Goal: Task Accomplishment & Management: Use online tool/utility

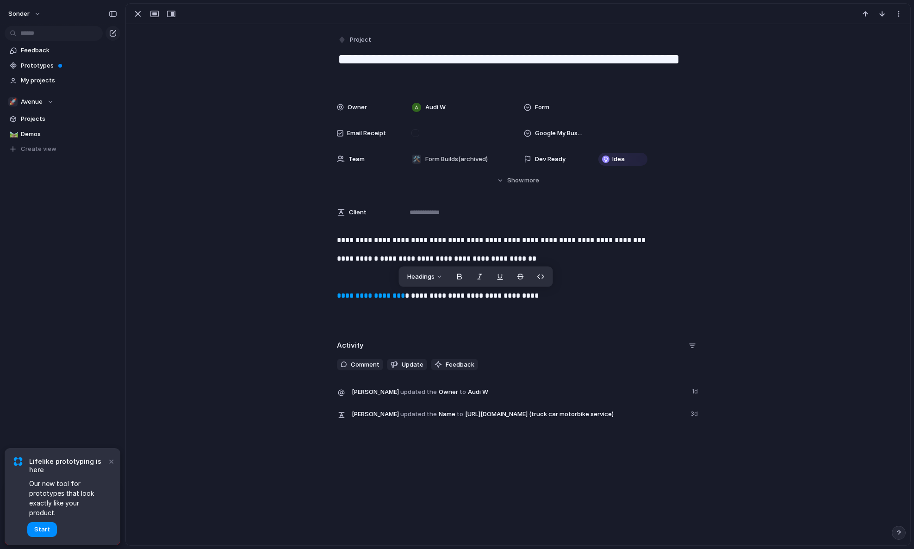
click at [689, 273] on p at bounding box center [518, 277] width 363 height 11
click at [54, 529] on button "Start" at bounding box center [42, 529] width 30 height 15
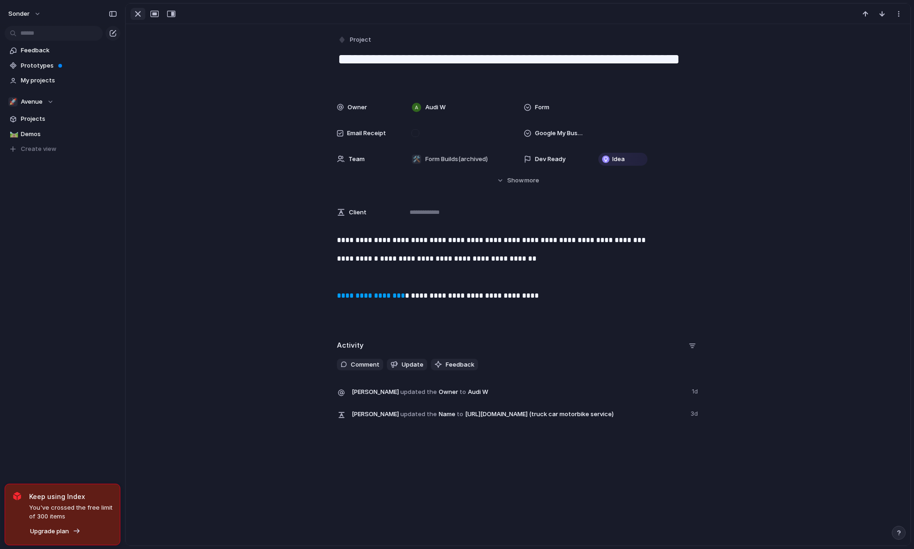
click at [136, 14] on div "button" at bounding box center [137, 13] width 11 height 11
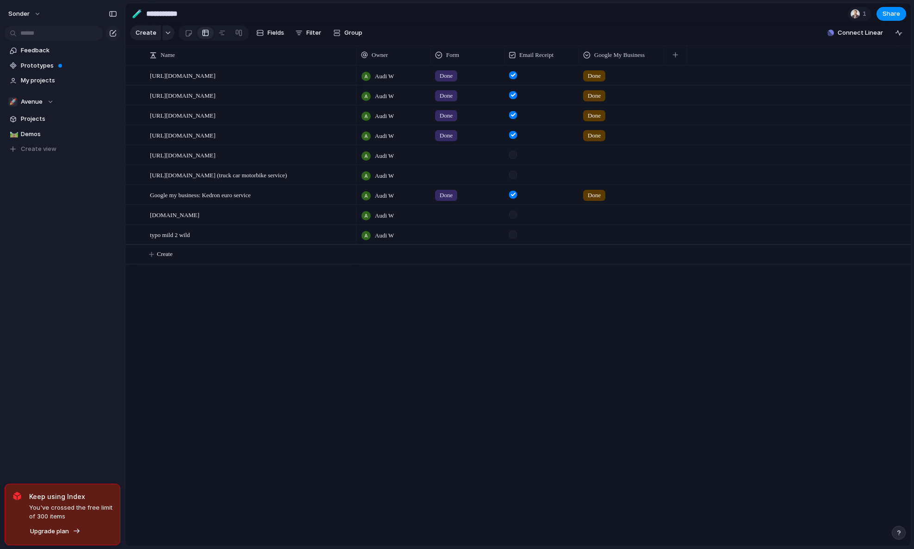
click at [459, 161] on div at bounding box center [467, 153] width 73 height 15
click at [451, 212] on span "Done" at bounding box center [448, 215] width 15 height 9
click at [448, 179] on div at bounding box center [467, 173] width 73 height 15
click at [448, 234] on span "Done" at bounding box center [448, 235] width 15 height 9
click at [512, 159] on div at bounding box center [513, 155] width 8 height 8
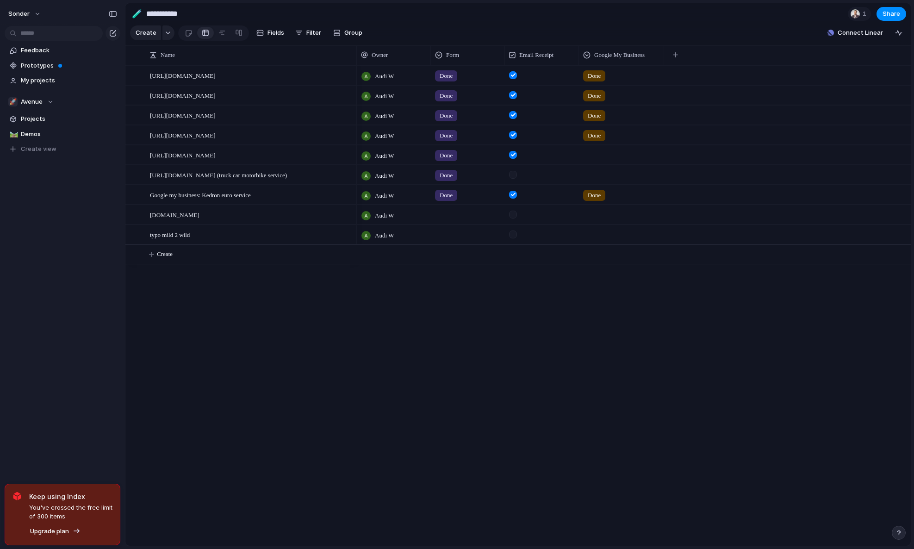
click at [513, 179] on div at bounding box center [513, 175] width 8 height 8
click at [599, 161] on div at bounding box center [621, 153] width 84 height 15
click at [611, 197] on span "Done" at bounding box center [608, 200] width 15 height 9
click at [599, 181] on div at bounding box center [621, 173] width 84 height 15
click at [615, 217] on span "Done" at bounding box center [608, 220] width 15 height 9
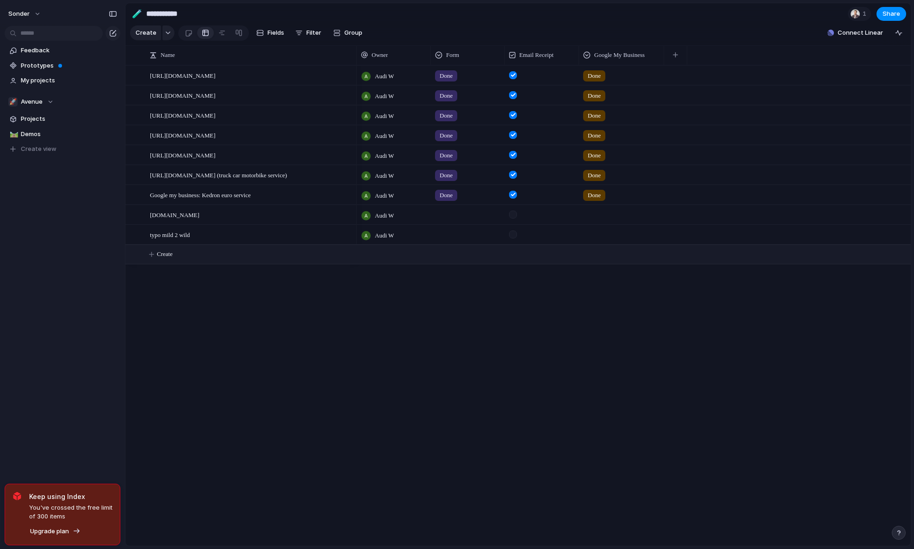
drag, startPoint x: 326, startPoint y: 306, endPoint x: 249, endPoint y: 264, distance: 87.4
click at [325, 305] on div "[URL][DOMAIN_NAME] [URL][DOMAIN_NAME] [URL][DOMAIN_NAME] [URL][DOMAIN_NAME] [UR…" at bounding box center [517, 305] width 785 height 480
click at [598, 81] on span "Done" at bounding box center [594, 75] width 13 height 9
drag, startPoint x: 612, startPoint y: 317, endPoint x: 627, endPoint y: 170, distance: 148.4
click at [612, 317] on div "Done" at bounding box center [457, 274] width 914 height 549
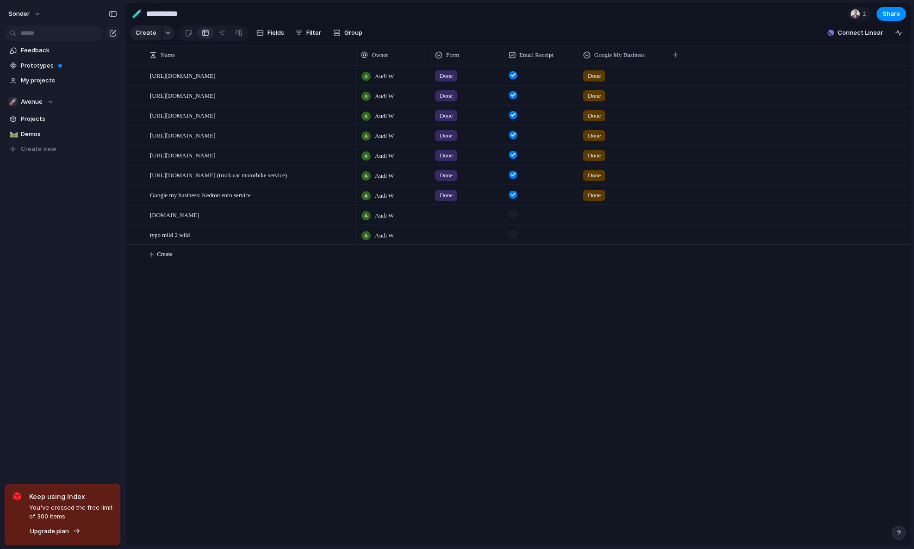
click at [612, 315] on div "Audi W Done Done Audi W Done Done Audi W Done Done Audi W Done Done Audi W Done…" at bounding box center [634, 305] width 554 height 480
